Goal: Information Seeking & Learning: Learn about a topic

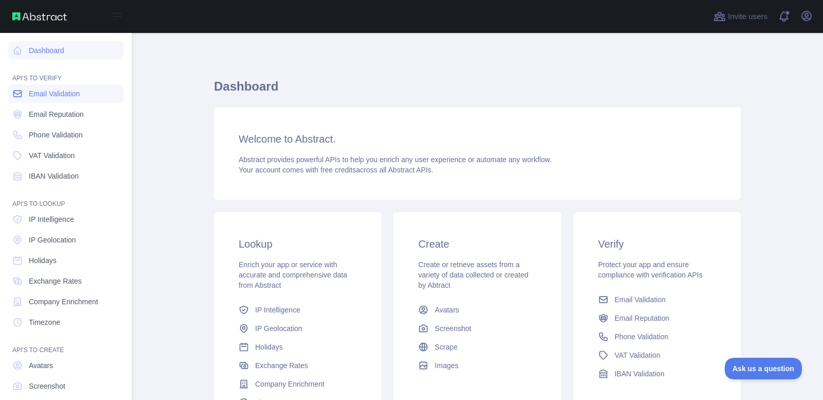
click at [81, 96] on link "Email Validation" at bounding box center [65, 93] width 115 height 19
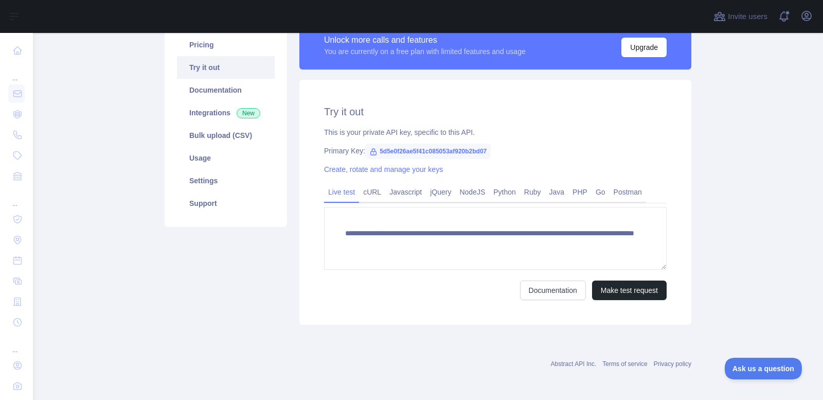
scroll to position [89, 0]
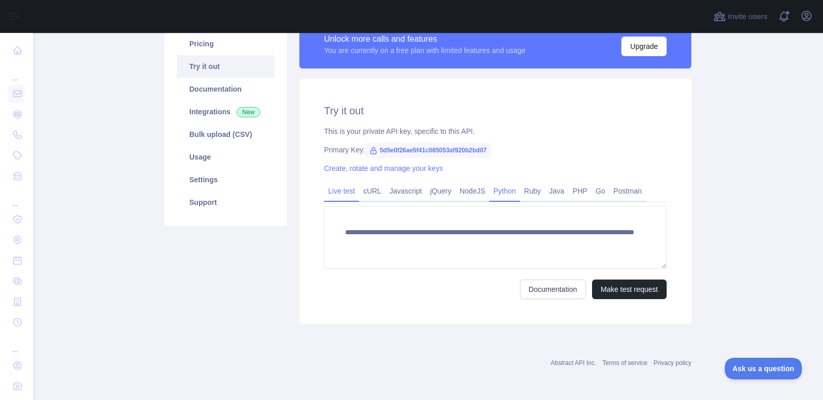
click at [500, 191] on link "Python" at bounding box center [504, 191] width 31 height 16
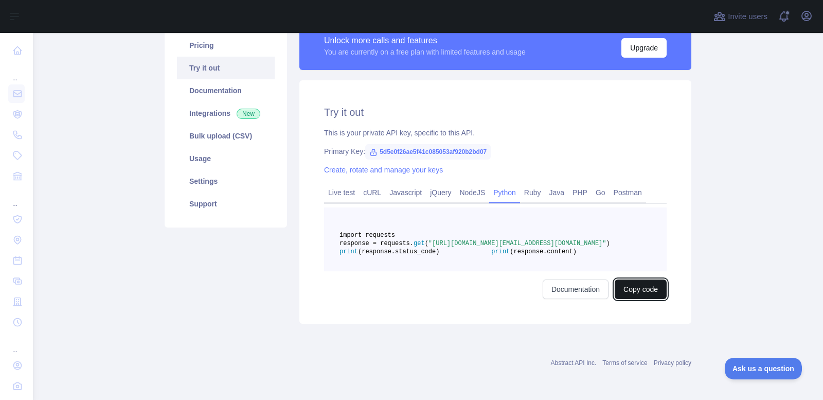
click at [634, 299] on button "Copy code" at bounding box center [641, 289] width 52 height 20
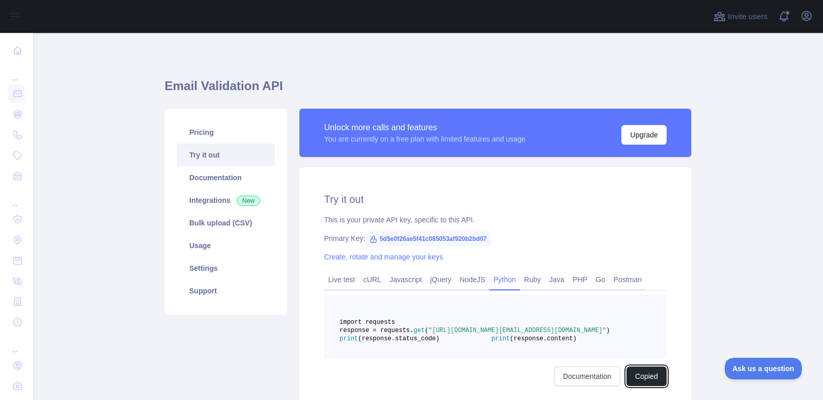
scroll to position [0, 0]
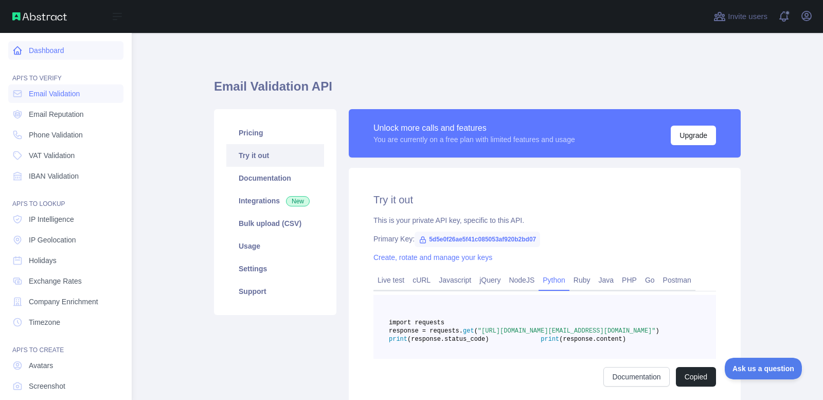
click at [45, 52] on link "Dashboard" at bounding box center [65, 50] width 115 height 19
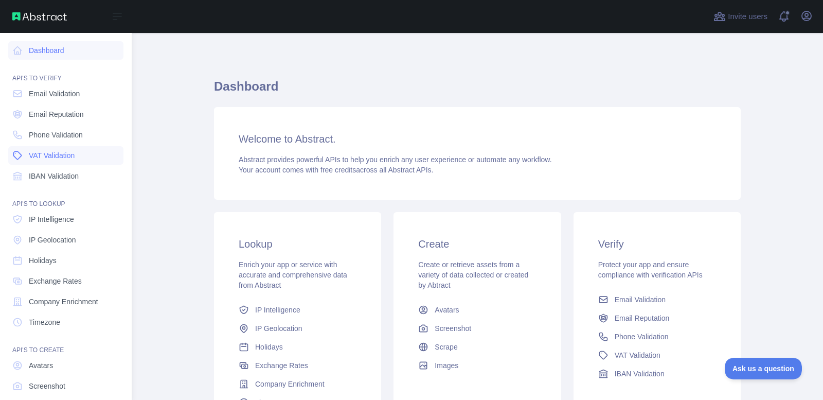
click at [62, 155] on span "VAT Validation" at bounding box center [52, 155] width 46 height 10
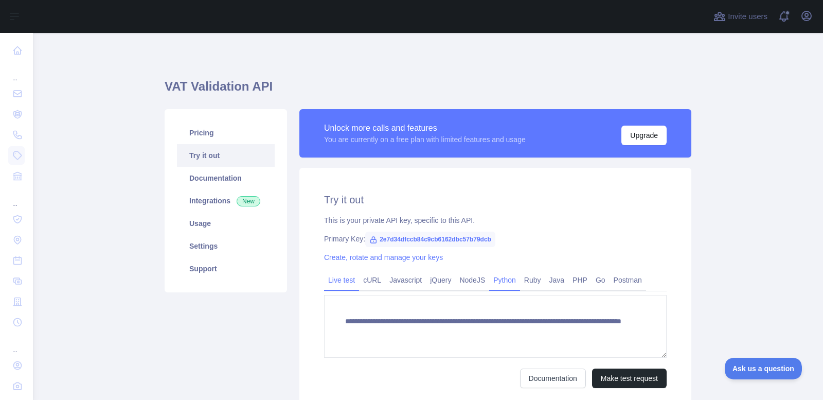
click at [490, 285] on link "Python" at bounding box center [504, 280] width 31 height 16
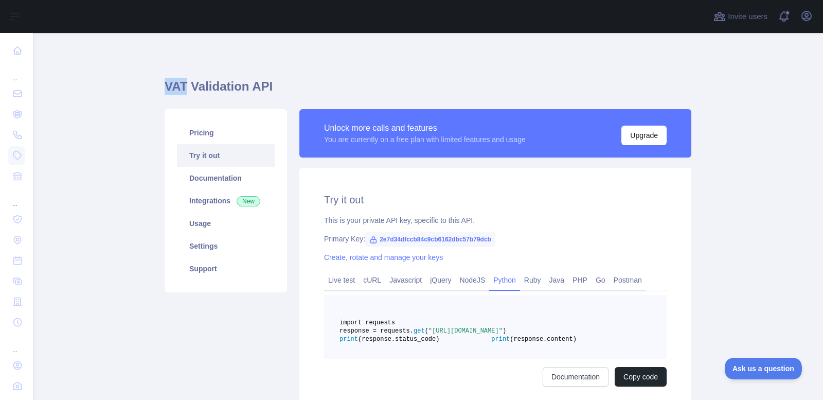
drag, startPoint x: 162, startPoint y: 87, endPoint x: 181, endPoint y: 89, distance: 19.1
click at [181, 89] on h1 "VAT Validation API" at bounding box center [428, 90] width 527 height 25
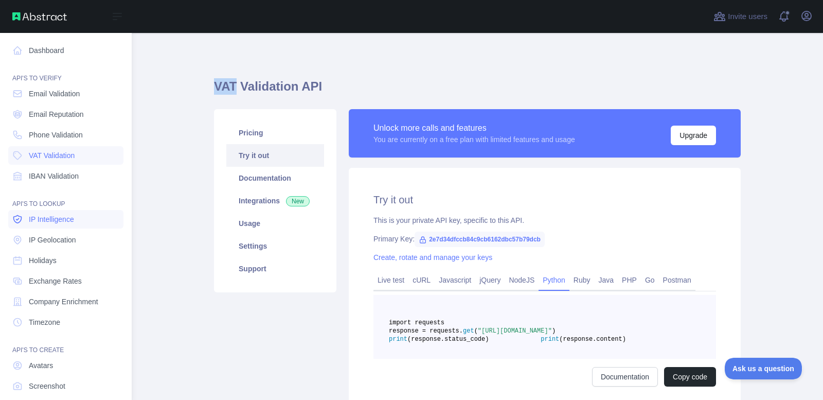
click at [71, 222] on span "IP Intelligence" at bounding box center [51, 219] width 45 height 10
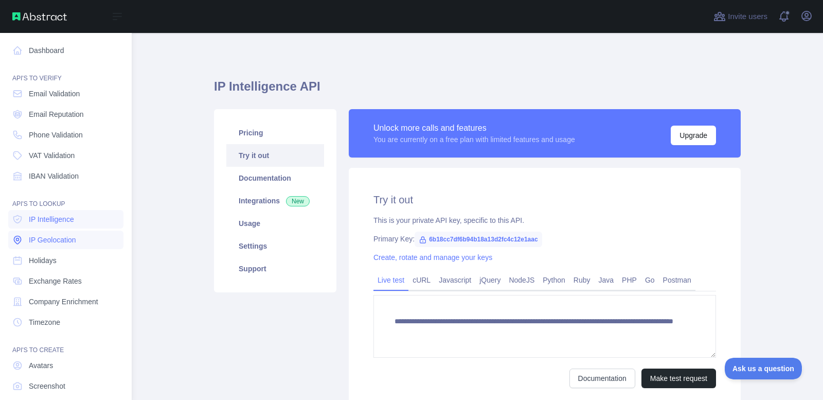
click at [61, 238] on span "IP Geolocation" at bounding box center [52, 240] width 47 height 10
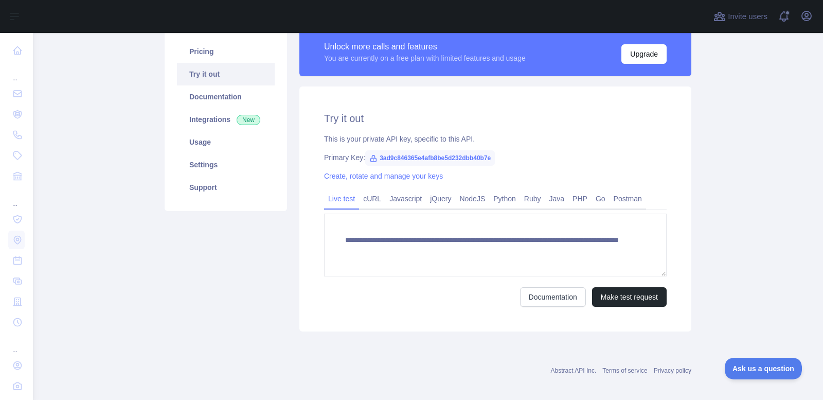
scroll to position [89, 0]
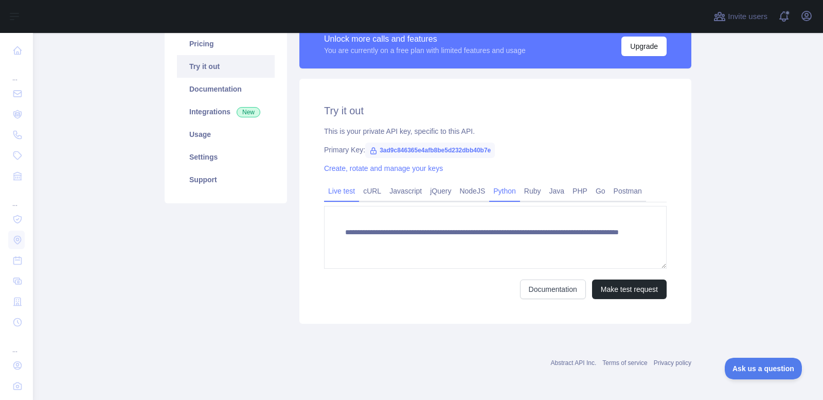
click at [494, 196] on link "Python" at bounding box center [504, 191] width 31 height 16
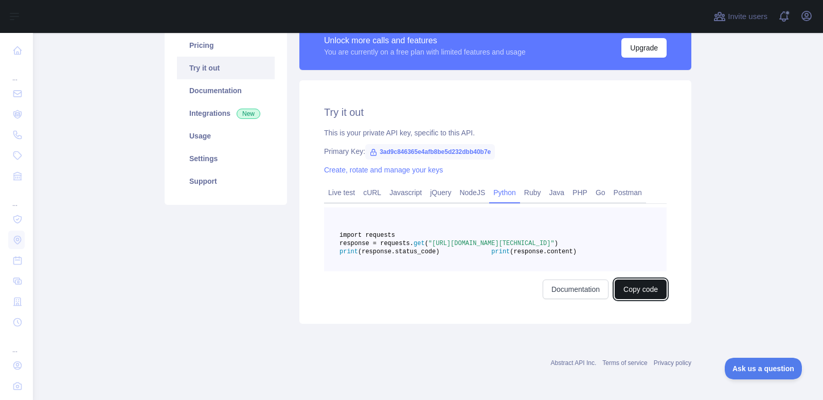
click at [638, 299] on button "Copy code" at bounding box center [641, 289] width 52 height 20
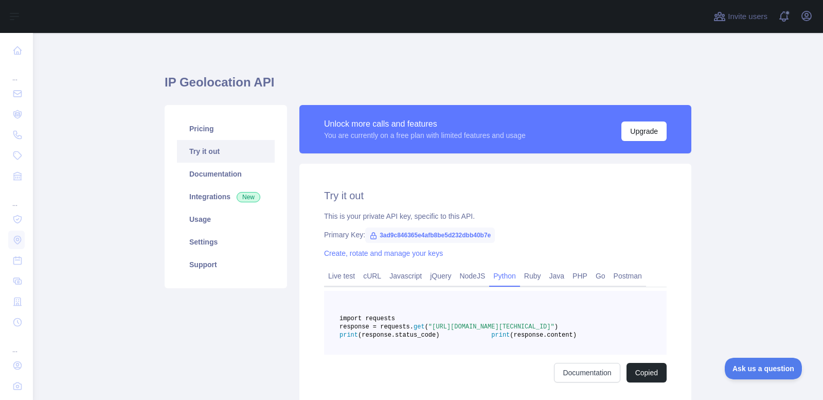
scroll to position [0, 0]
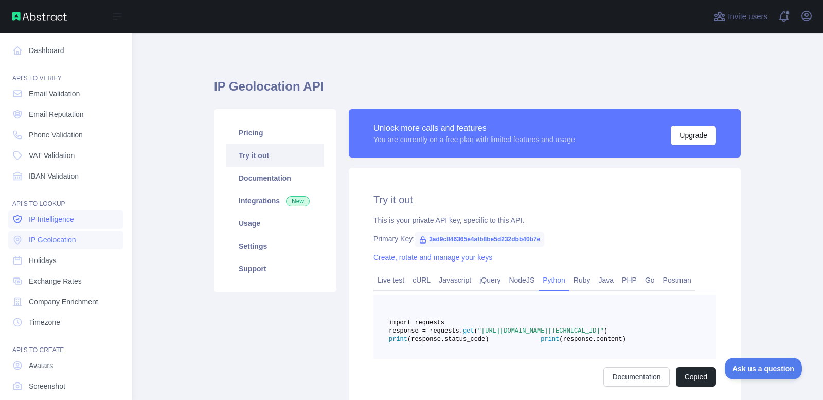
click at [74, 225] on link "IP Intelligence" at bounding box center [65, 219] width 115 height 19
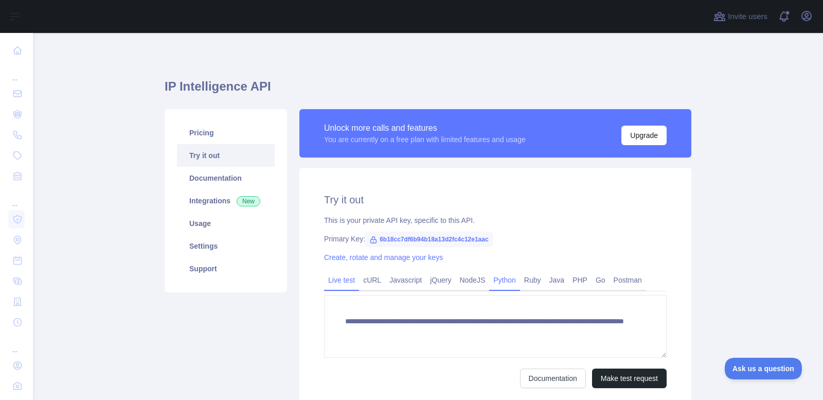
click at [505, 281] on link "Python" at bounding box center [504, 280] width 31 height 16
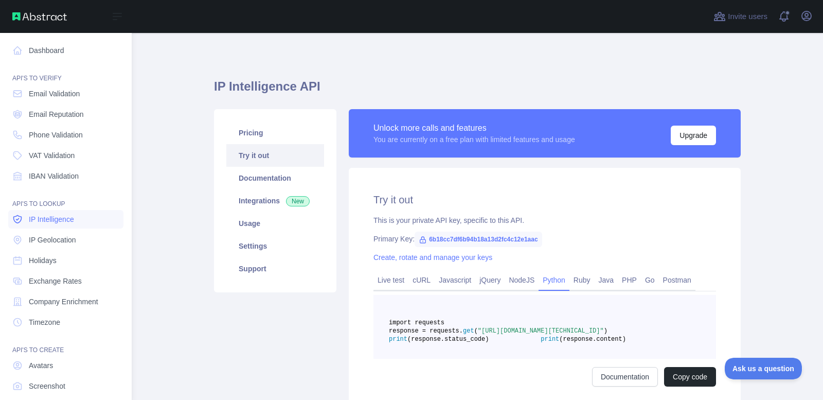
click at [58, 220] on span "IP Intelligence" at bounding box center [51, 219] width 45 height 10
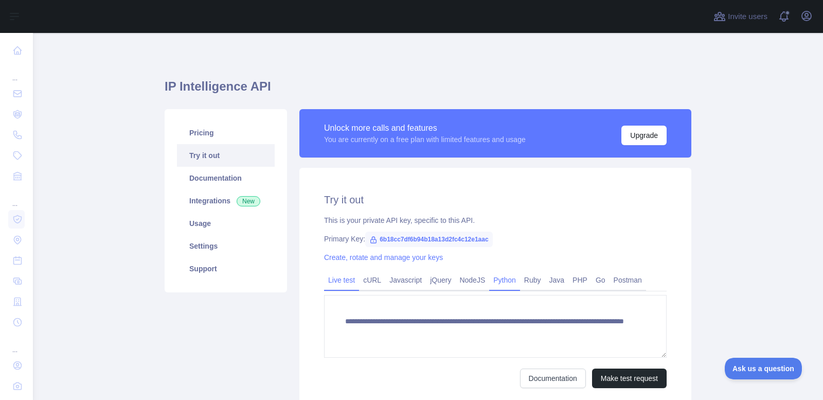
click at [499, 283] on link "Python" at bounding box center [504, 280] width 31 height 16
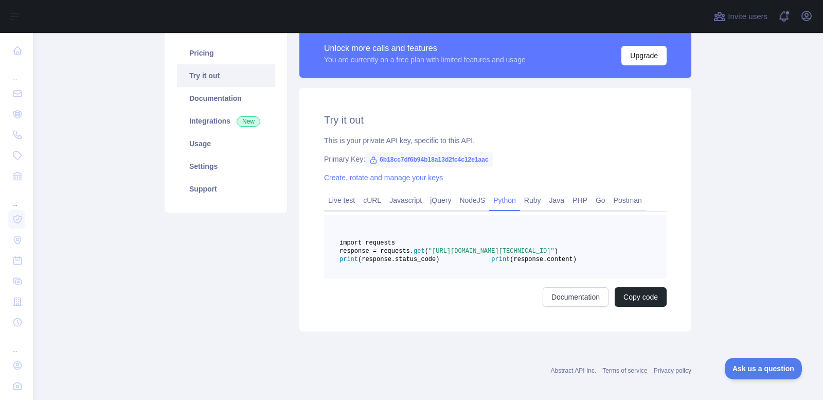
scroll to position [103, 0]
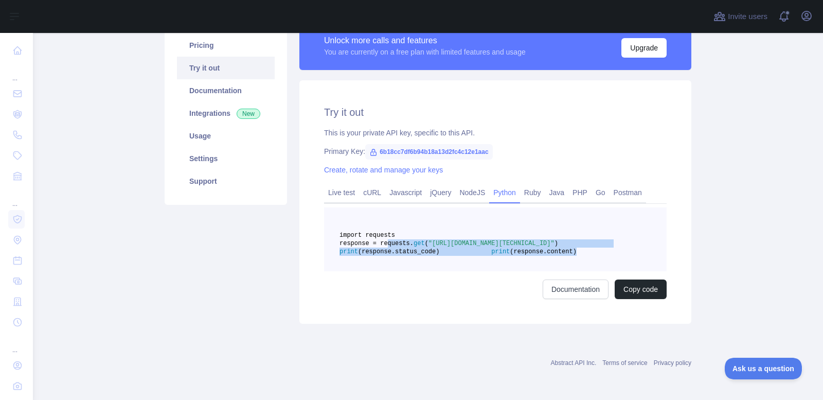
drag, startPoint x: 465, startPoint y: 261, endPoint x: 381, endPoint y: 239, distance: 86.2
click at [381, 239] on pre "import requests response = requests. get ( "[URL][DOMAIN_NAME][TECHNICAL_ID]" )…" at bounding box center [495, 239] width 343 height 64
copy code "response = requests. get ( "[URL][DOMAIN_NAME][TECHNICAL_ID]" ) print (response…"
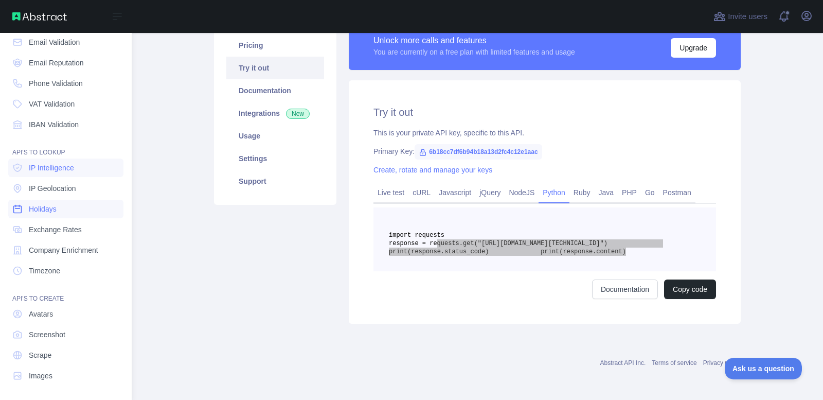
scroll to position [53, 0]
click at [64, 203] on link "Holidays" at bounding box center [65, 207] width 115 height 19
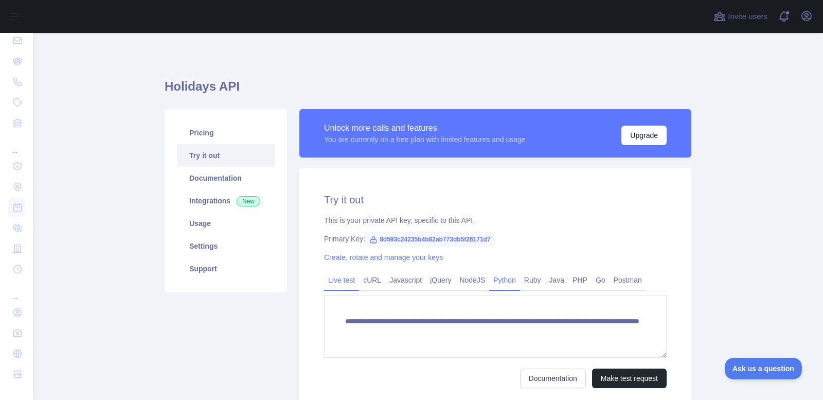
click at [504, 278] on link "Python" at bounding box center [504, 280] width 31 height 16
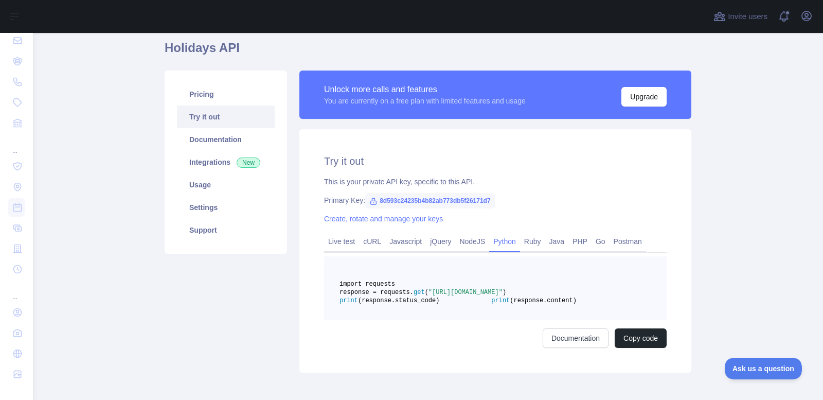
scroll to position [103, 0]
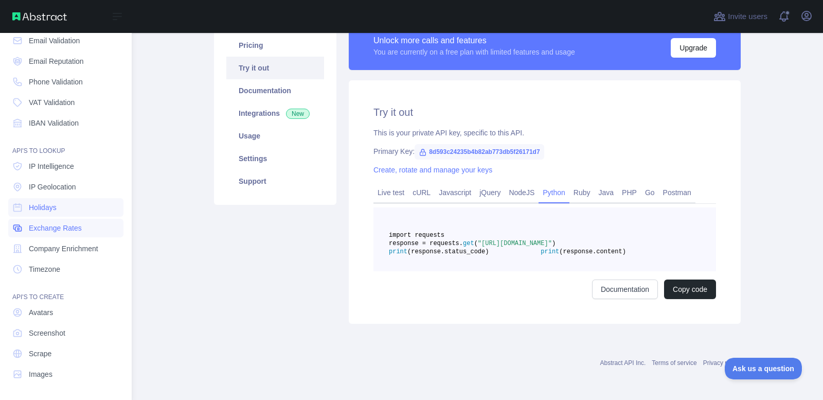
click at [81, 229] on link "Exchange Rates" at bounding box center [65, 228] width 115 height 19
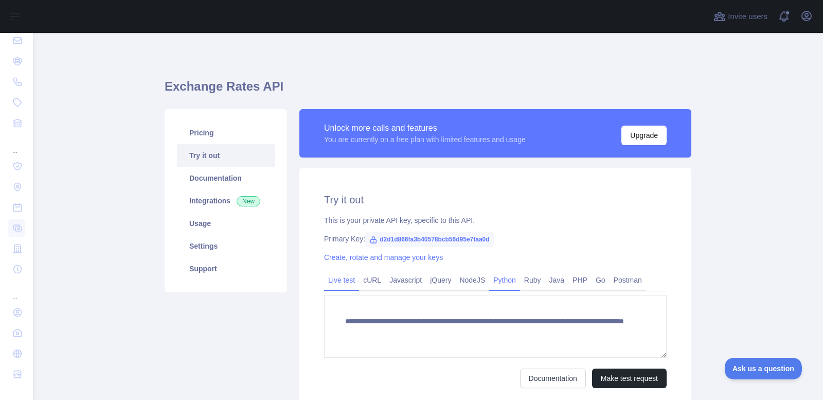
click at [493, 277] on link "Python" at bounding box center [504, 280] width 31 height 16
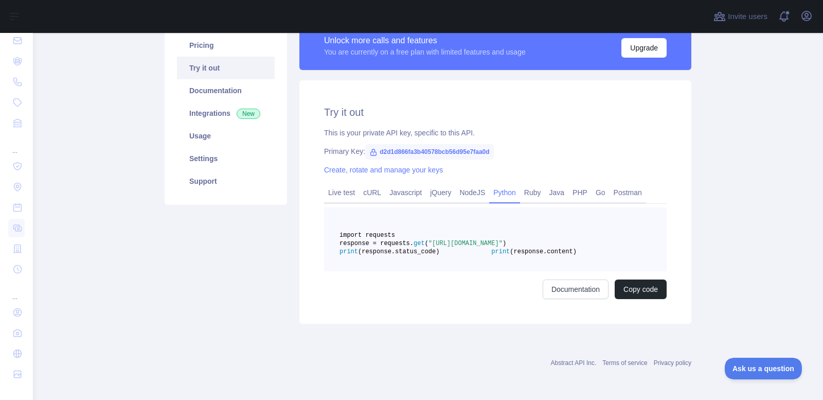
scroll to position [103, 0]
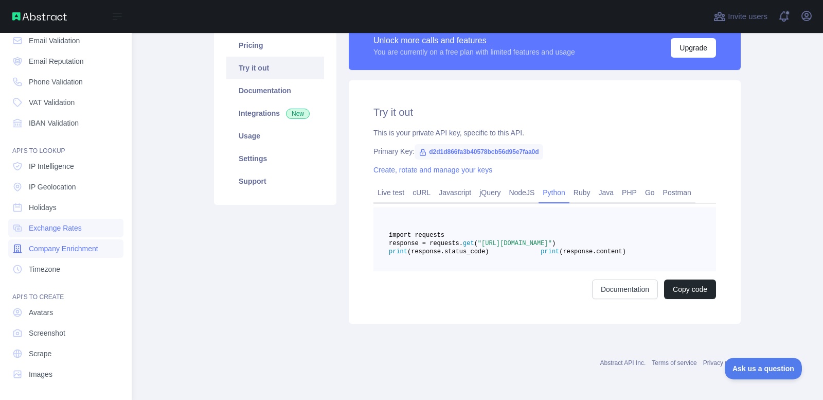
click at [87, 246] on span "Company Enrichment" at bounding box center [63, 248] width 69 height 10
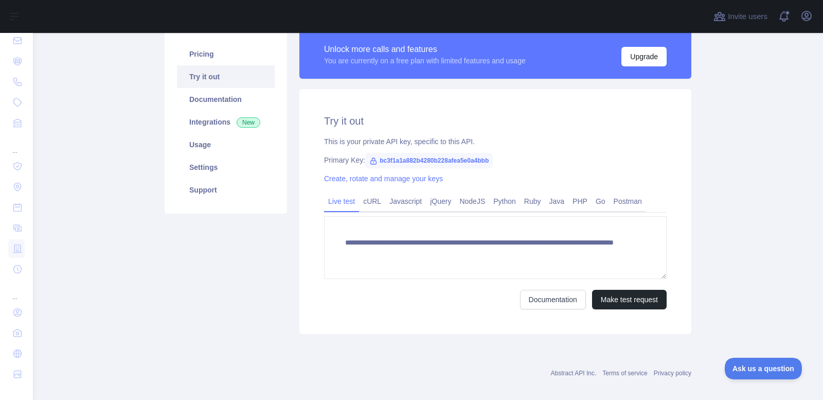
scroll to position [89, 0]
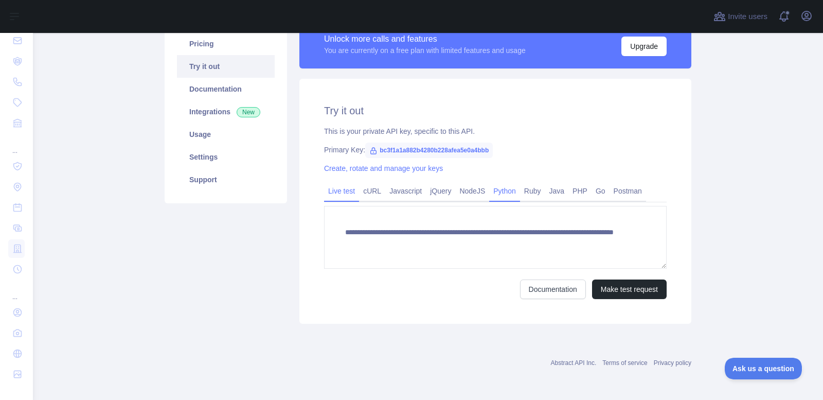
click at [490, 196] on link "Python" at bounding box center [504, 191] width 31 height 16
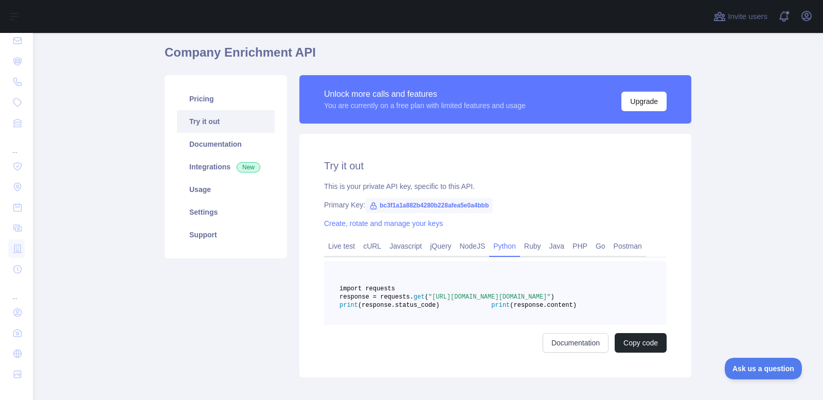
scroll to position [112, 0]
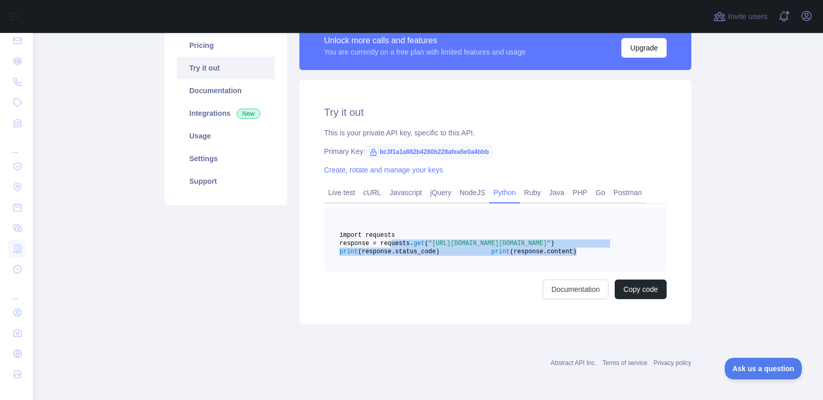
drag, startPoint x: 473, startPoint y: 253, endPoint x: 383, endPoint y: 226, distance: 94.1
click at [383, 226] on pre "import requests response = requests. get ( "[URL][DOMAIN_NAME][DOMAIN_NAME]" ) …" at bounding box center [495, 239] width 343 height 64
copy code "response = requests. get ( "[URL][DOMAIN_NAME][DOMAIN_NAME]" ) print (response.…"
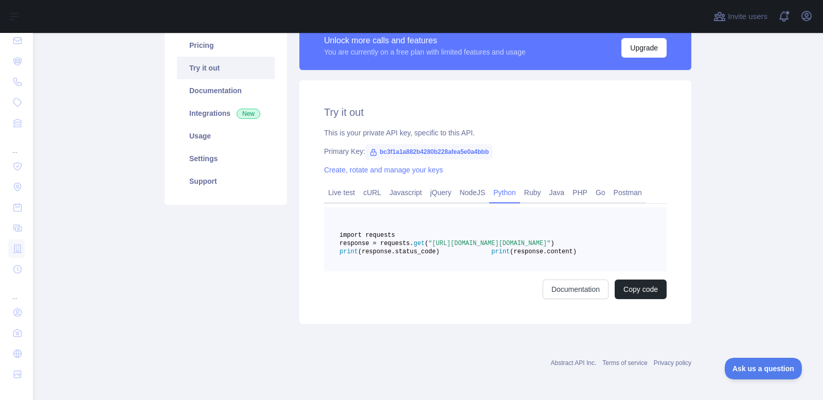
drag, startPoint x: 231, startPoint y: 188, endPoint x: 200, endPoint y: 182, distance: 31.6
click at [230, 188] on div "Pricing Try it out Documentation Integrations New Usage Settings Support" at bounding box center [225, 173] width 135 height 302
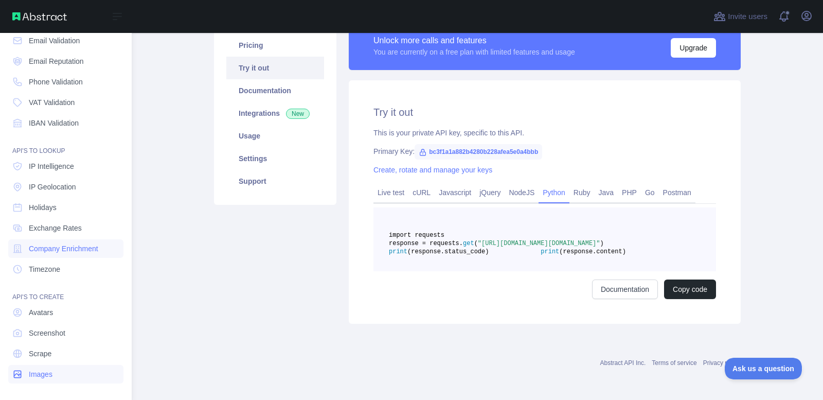
click at [55, 369] on link "Images" at bounding box center [65, 374] width 115 height 19
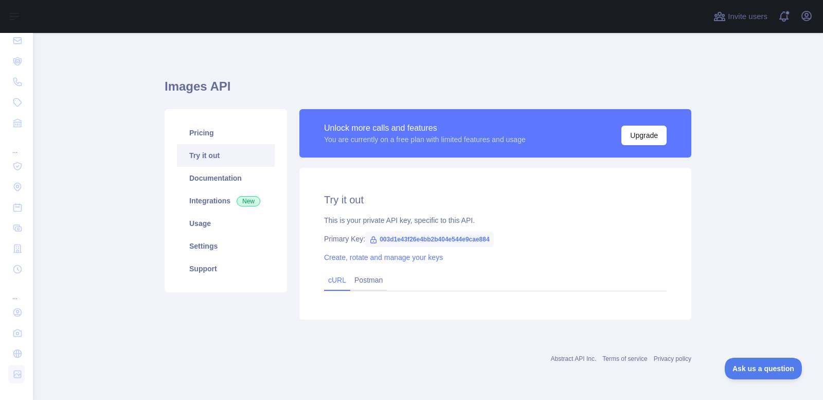
click at [330, 277] on link "cURL" at bounding box center [337, 280] width 18 height 8
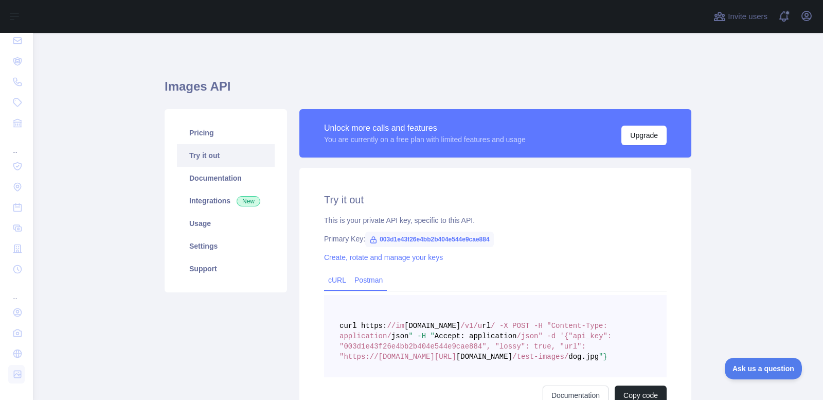
click at [359, 278] on link "Postman" at bounding box center [368, 280] width 37 height 16
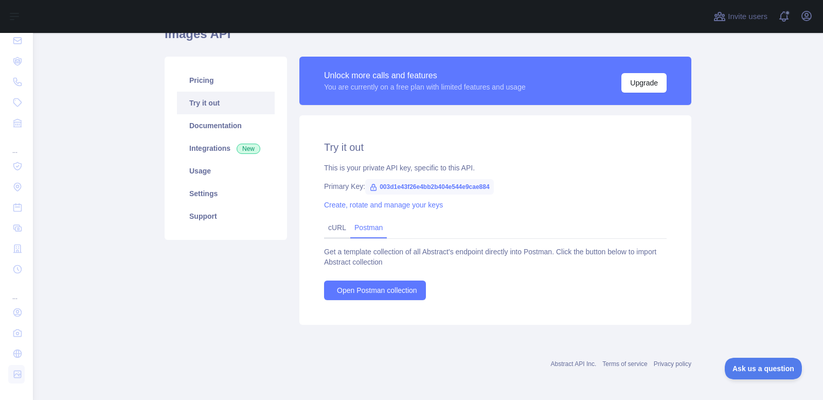
scroll to position [54, 0]
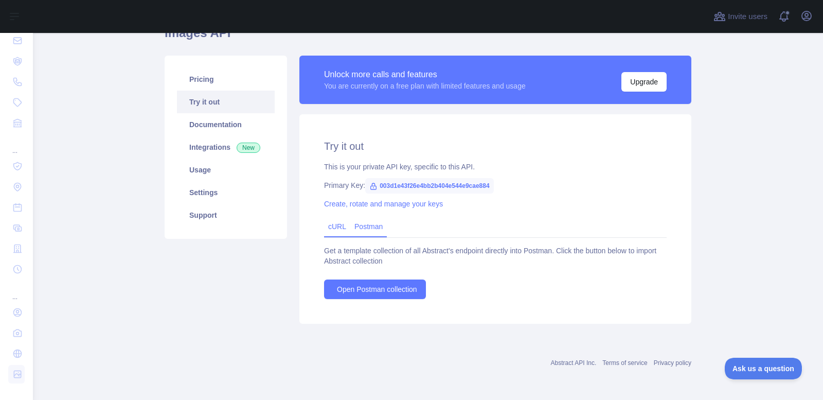
click at [335, 226] on link "cURL" at bounding box center [337, 226] width 18 height 8
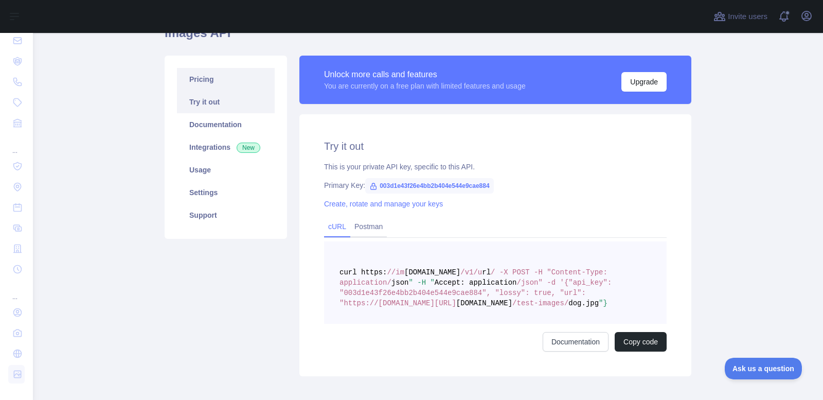
click at [202, 71] on link "Pricing" at bounding box center [226, 79] width 98 height 23
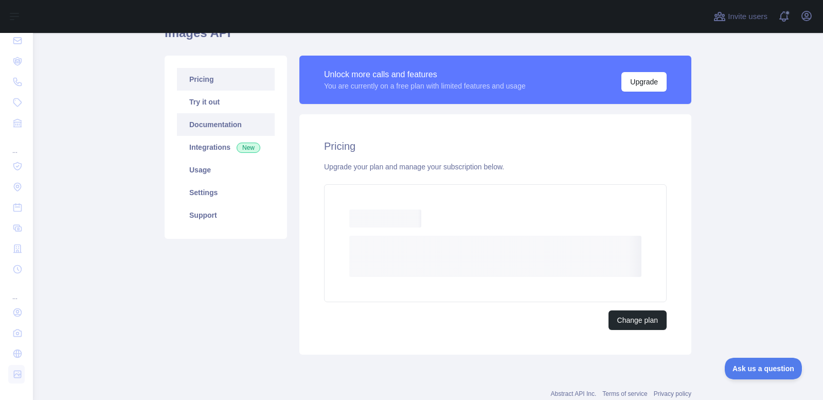
click at [217, 115] on link "Documentation" at bounding box center [226, 124] width 98 height 23
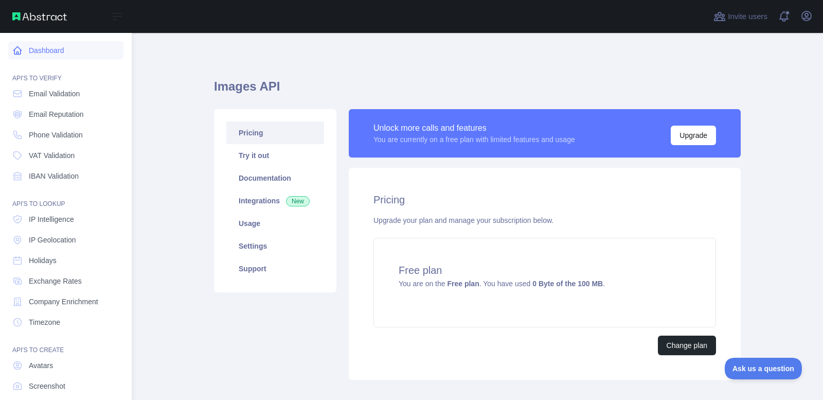
click at [47, 48] on link "Dashboard" at bounding box center [65, 50] width 115 height 19
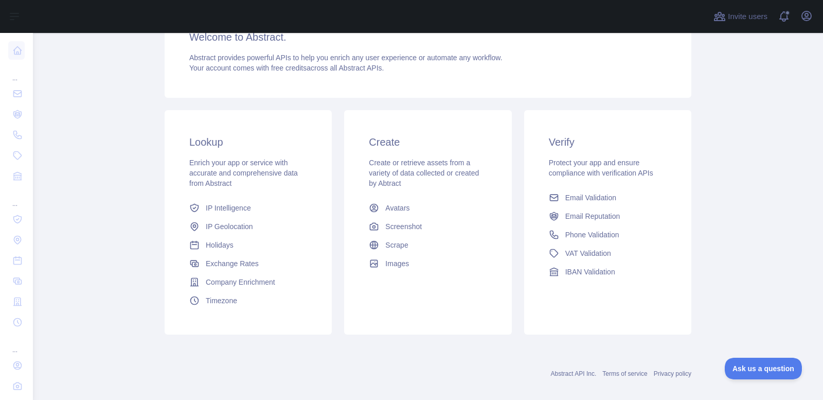
scroll to position [113, 0]
